Goal: Task Accomplishment & Management: Manage account settings

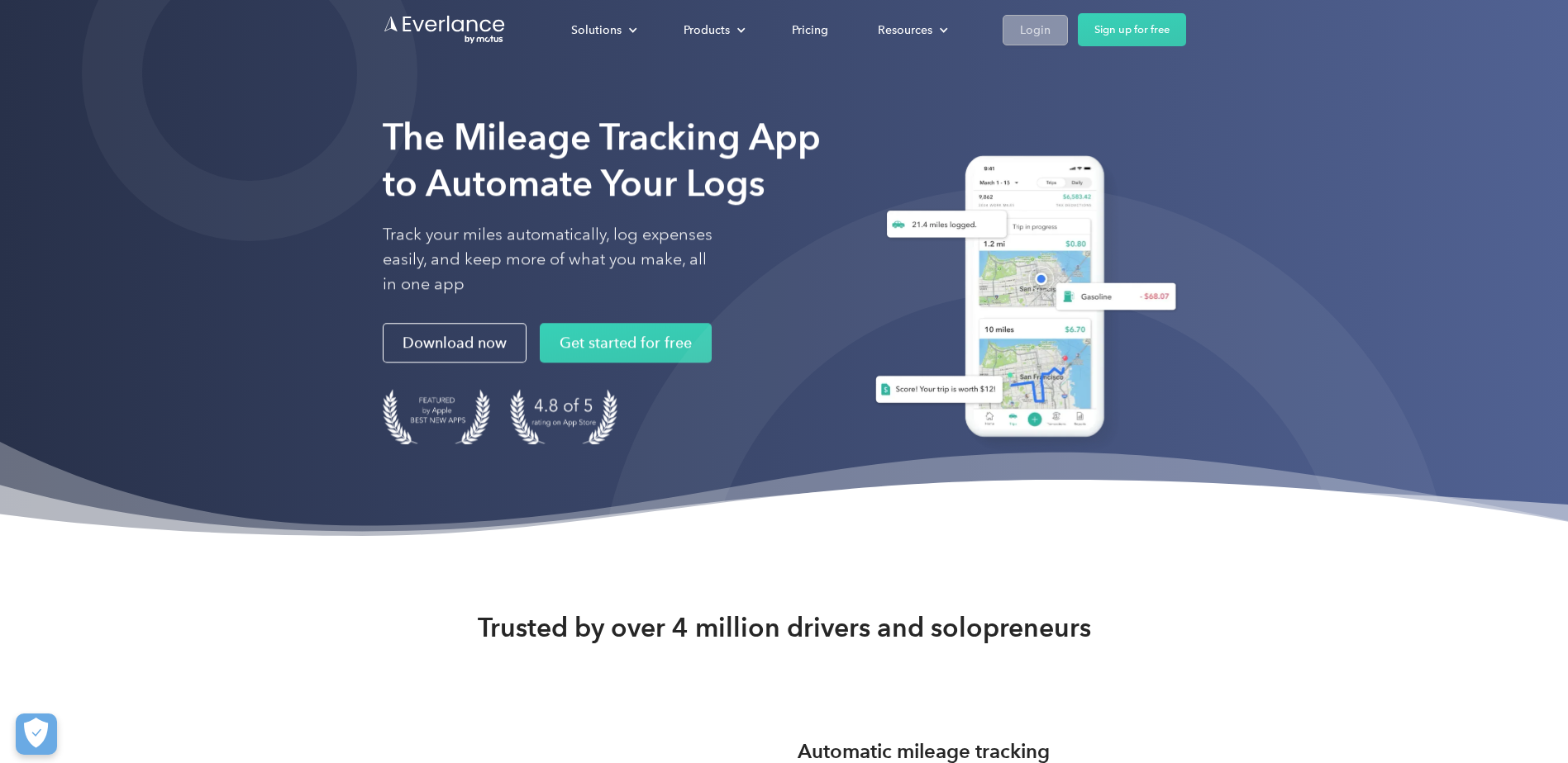
click at [1030, 35] on div "Login" at bounding box center [1035, 30] width 30 height 21
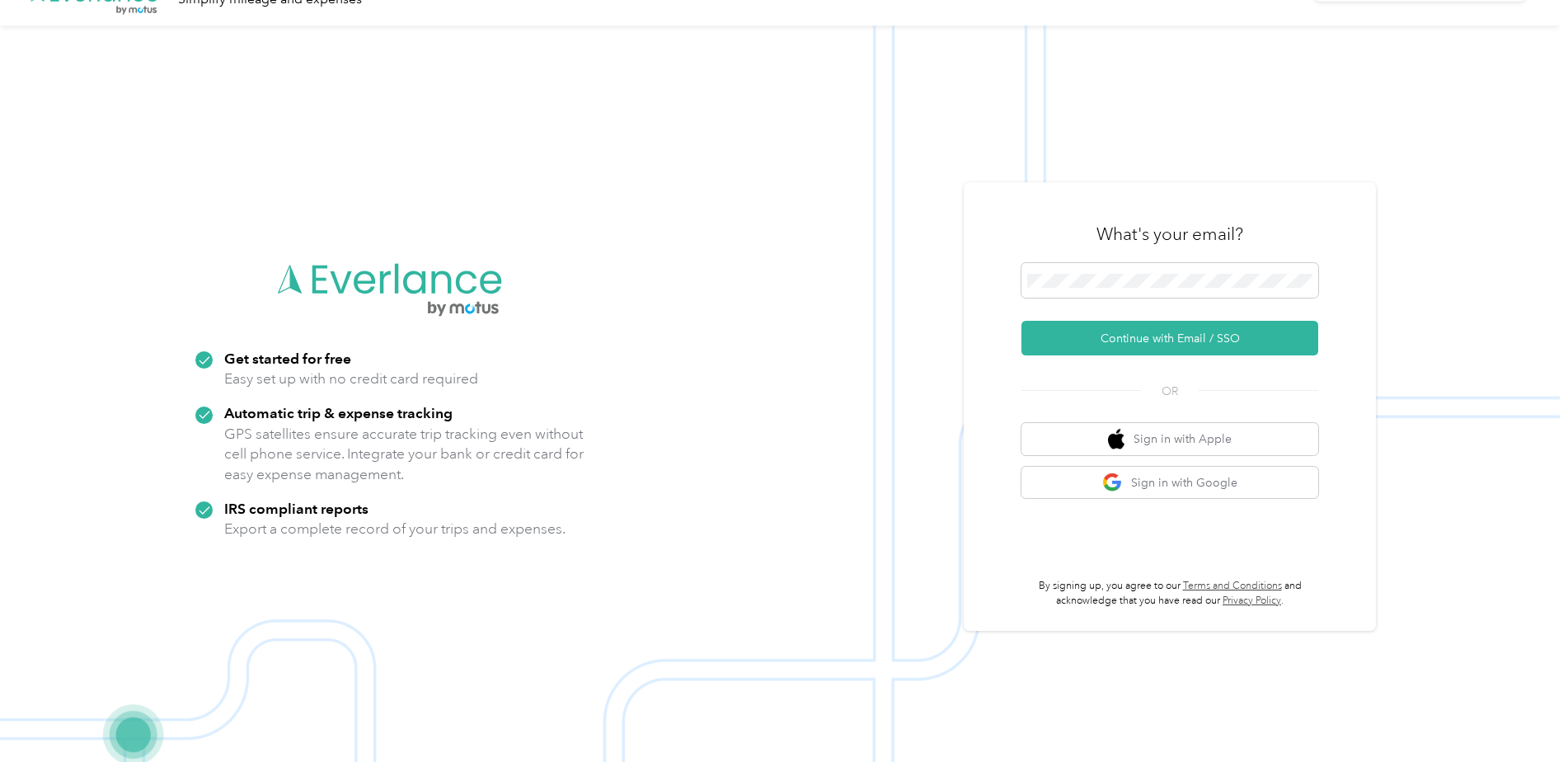
scroll to position [53, 0]
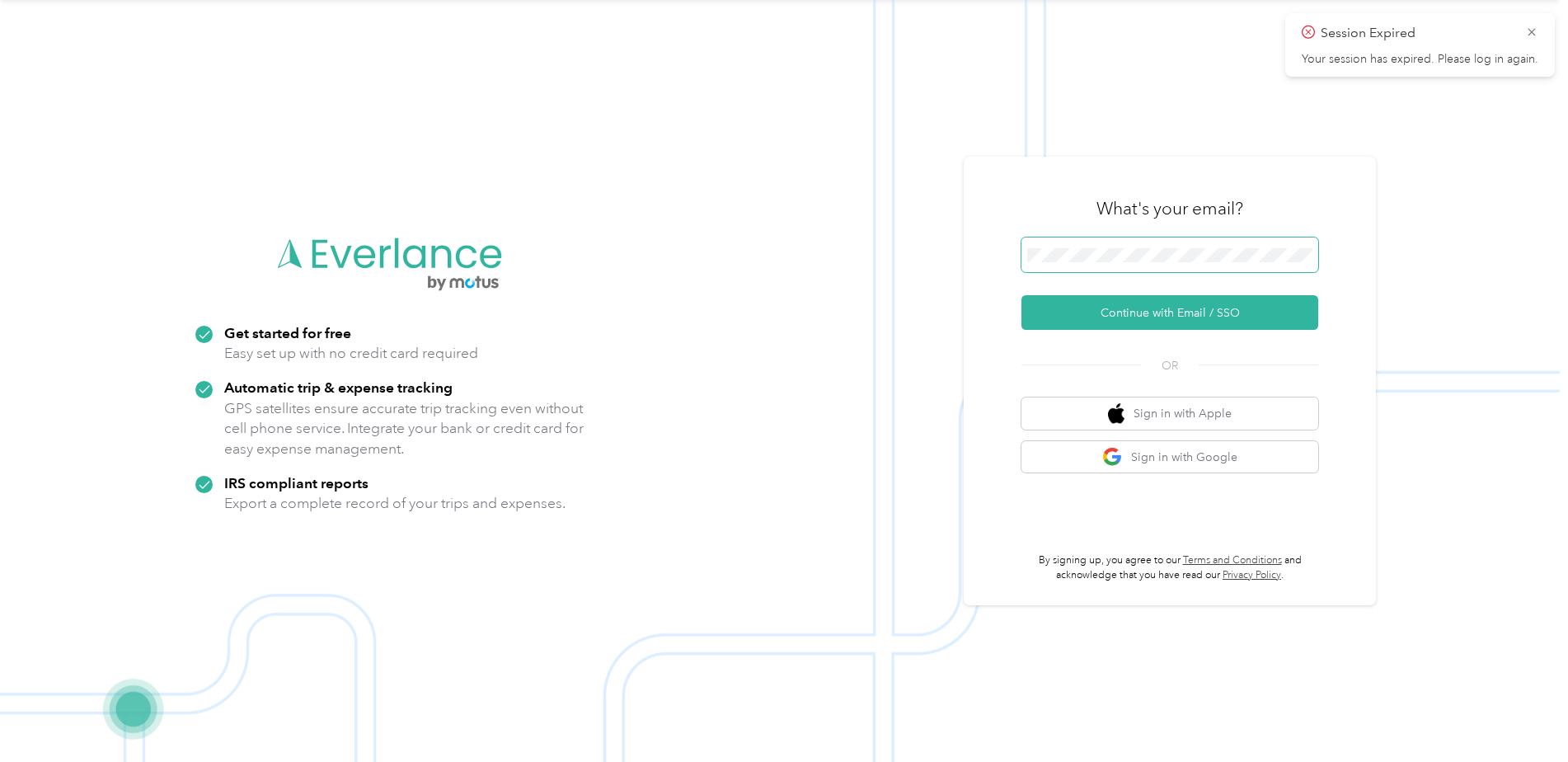
click at [1060, 269] on span at bounding box center [1169, 255] width 297 height 35
click at [1530, 28] on icon at bounding box center [1531, 32] width 13 height 15
